Goal: Transaction & Acquisition: Subscribe to service/newsletter

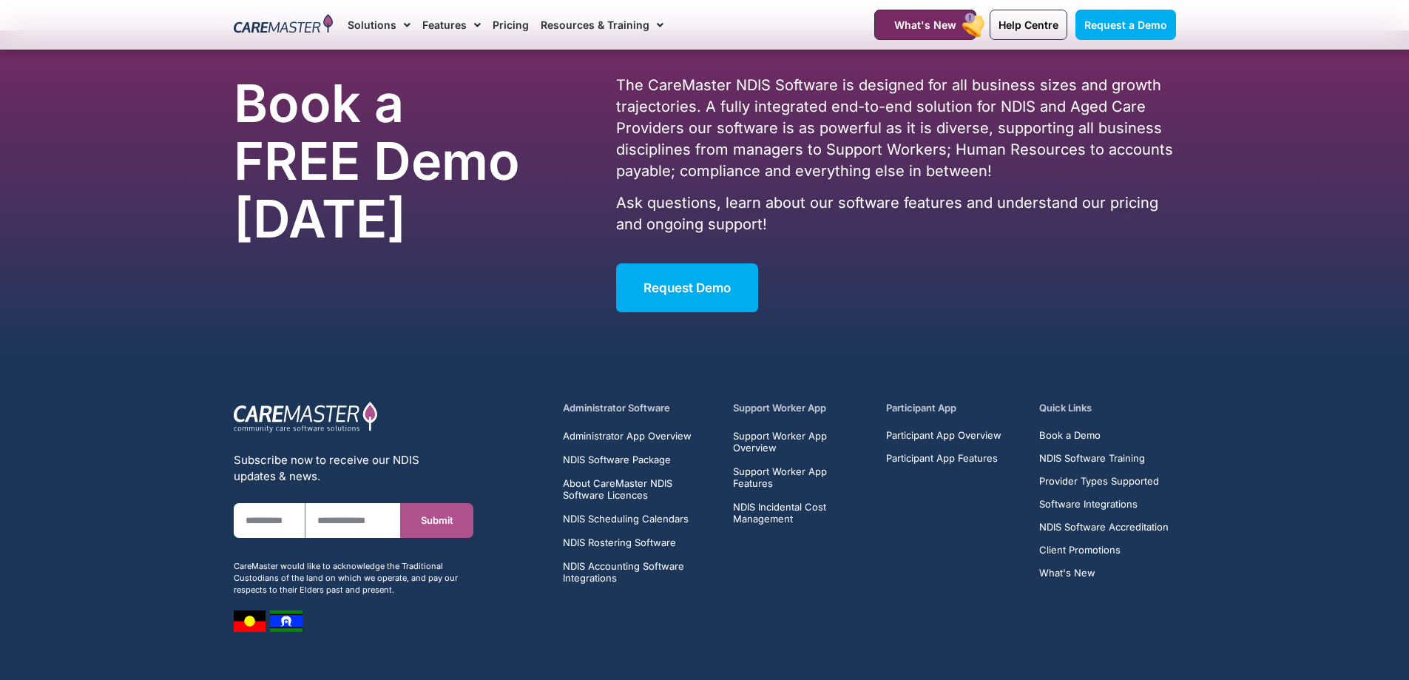
scroll to position [9420, 0]
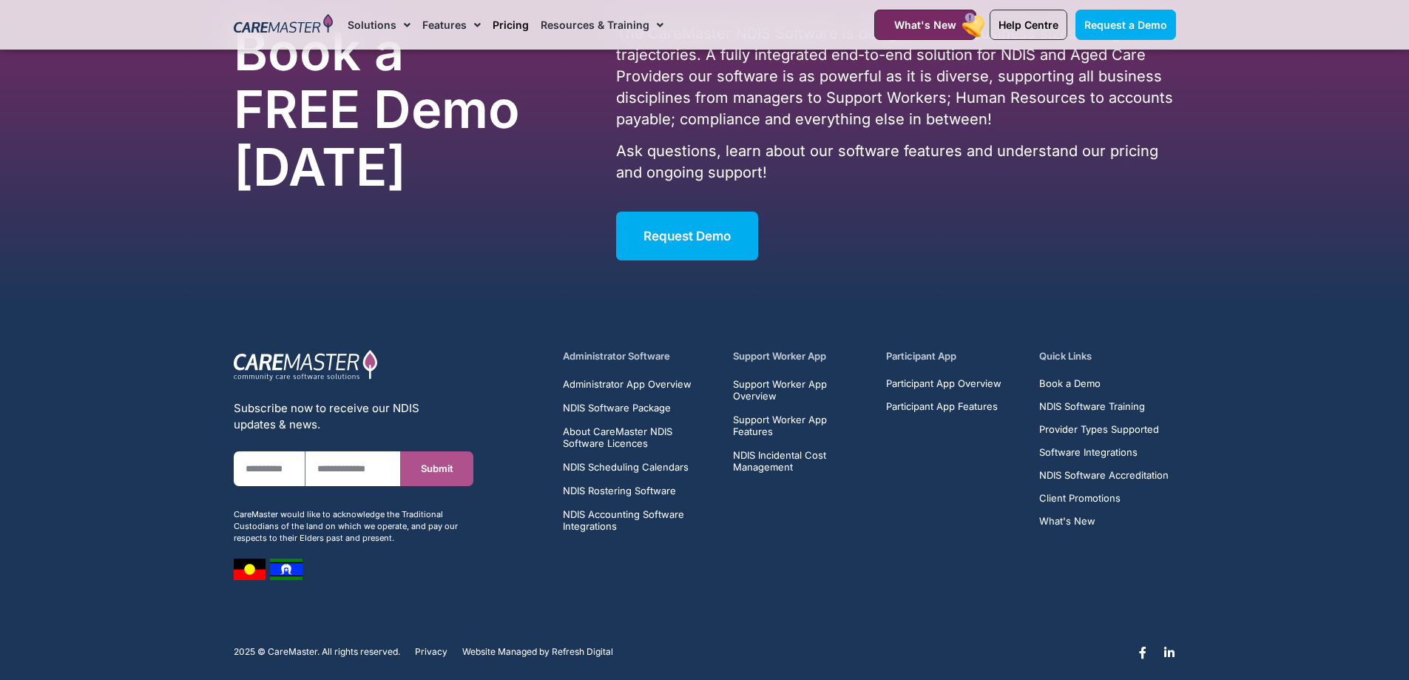
click at [501, 20] on link "Pricing" at bounding box center [510, 25] width 36 height 50
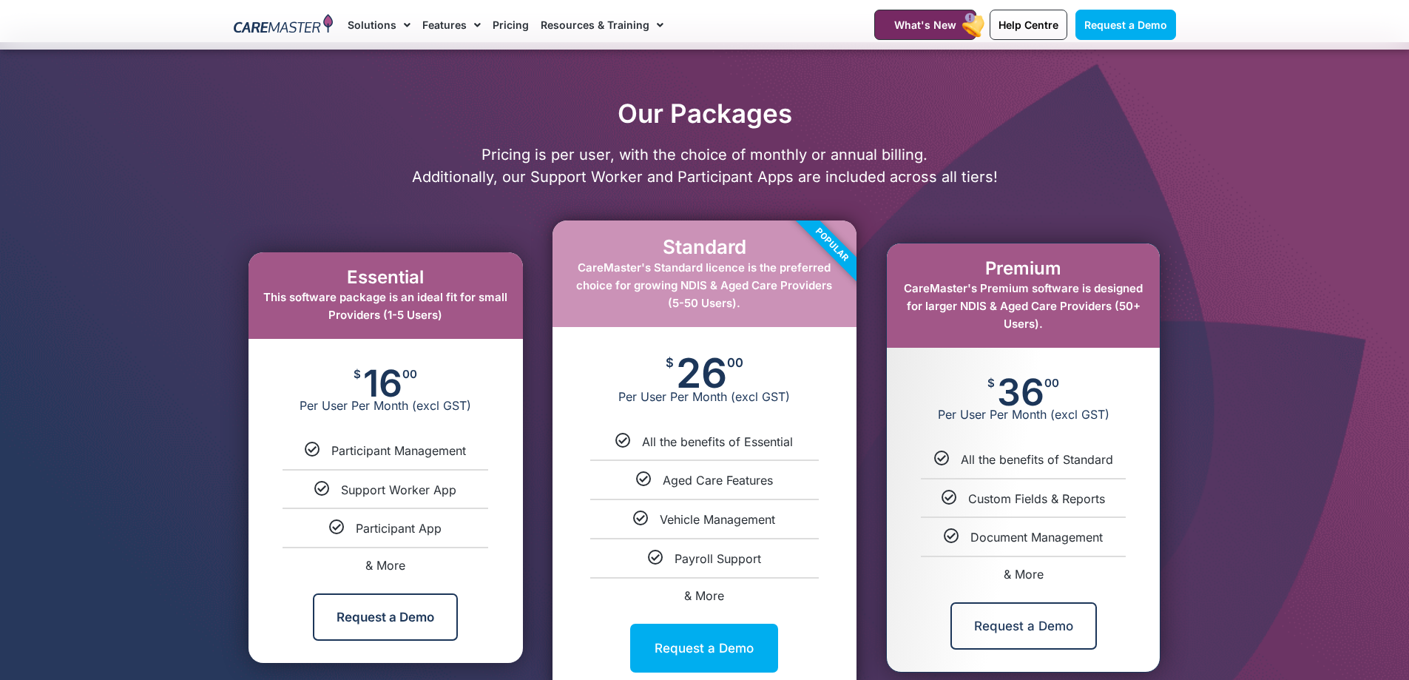
scroll to position [665, 0]
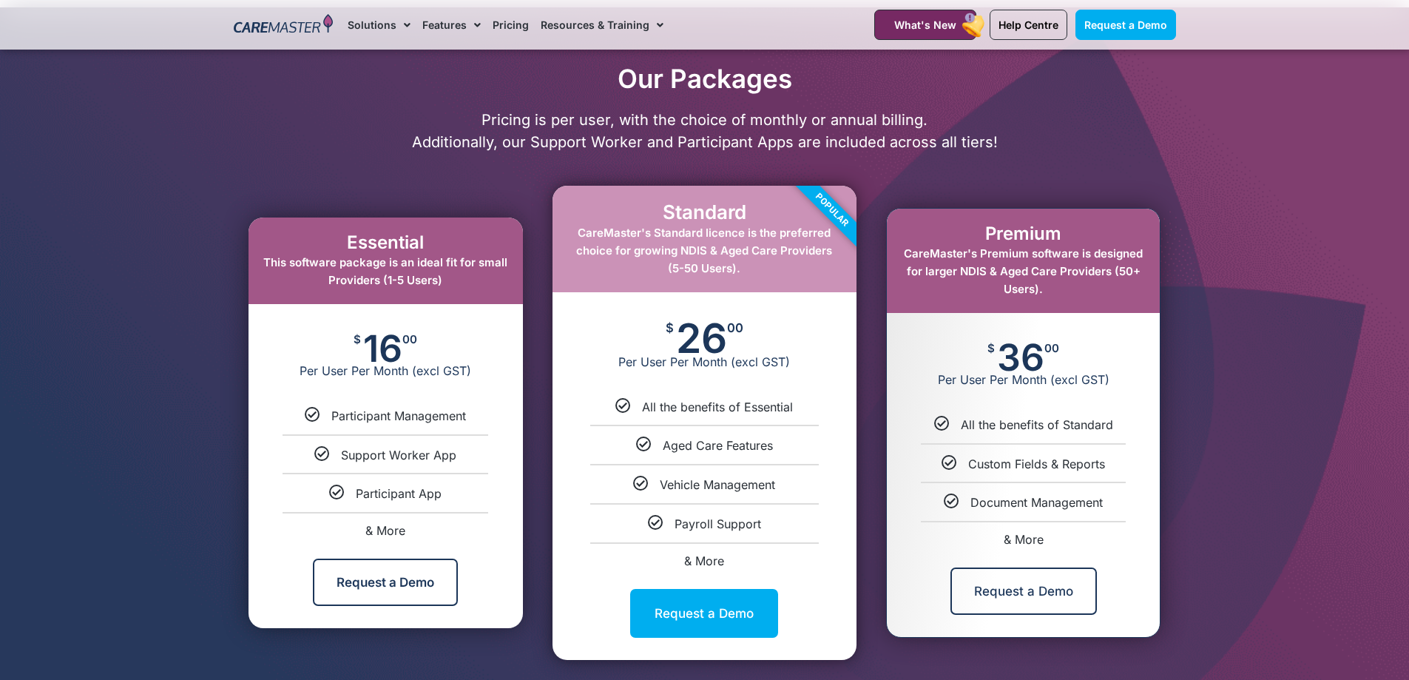
click at [386, 523] on span "& More" at bounding box center [385, 530] width 40 height 15
select select "***"
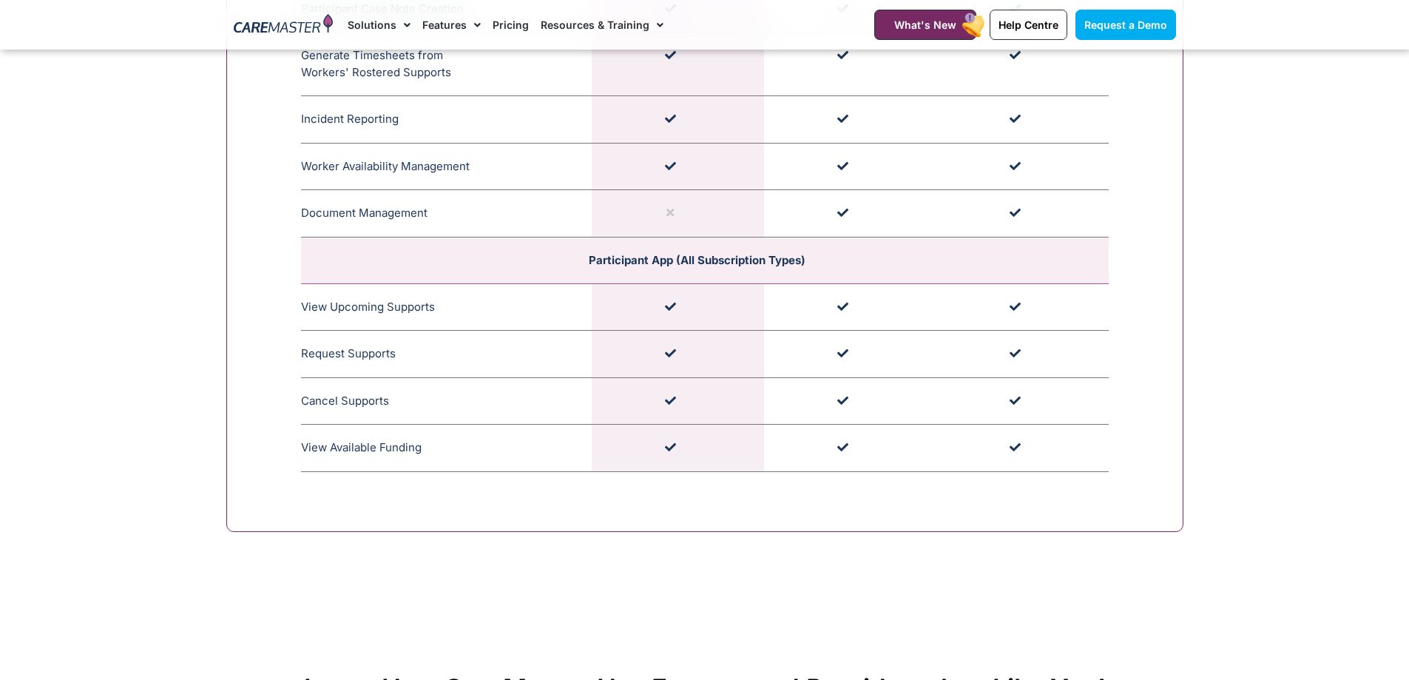
scroll to position [4518, 0]
